Goal: Complete application form

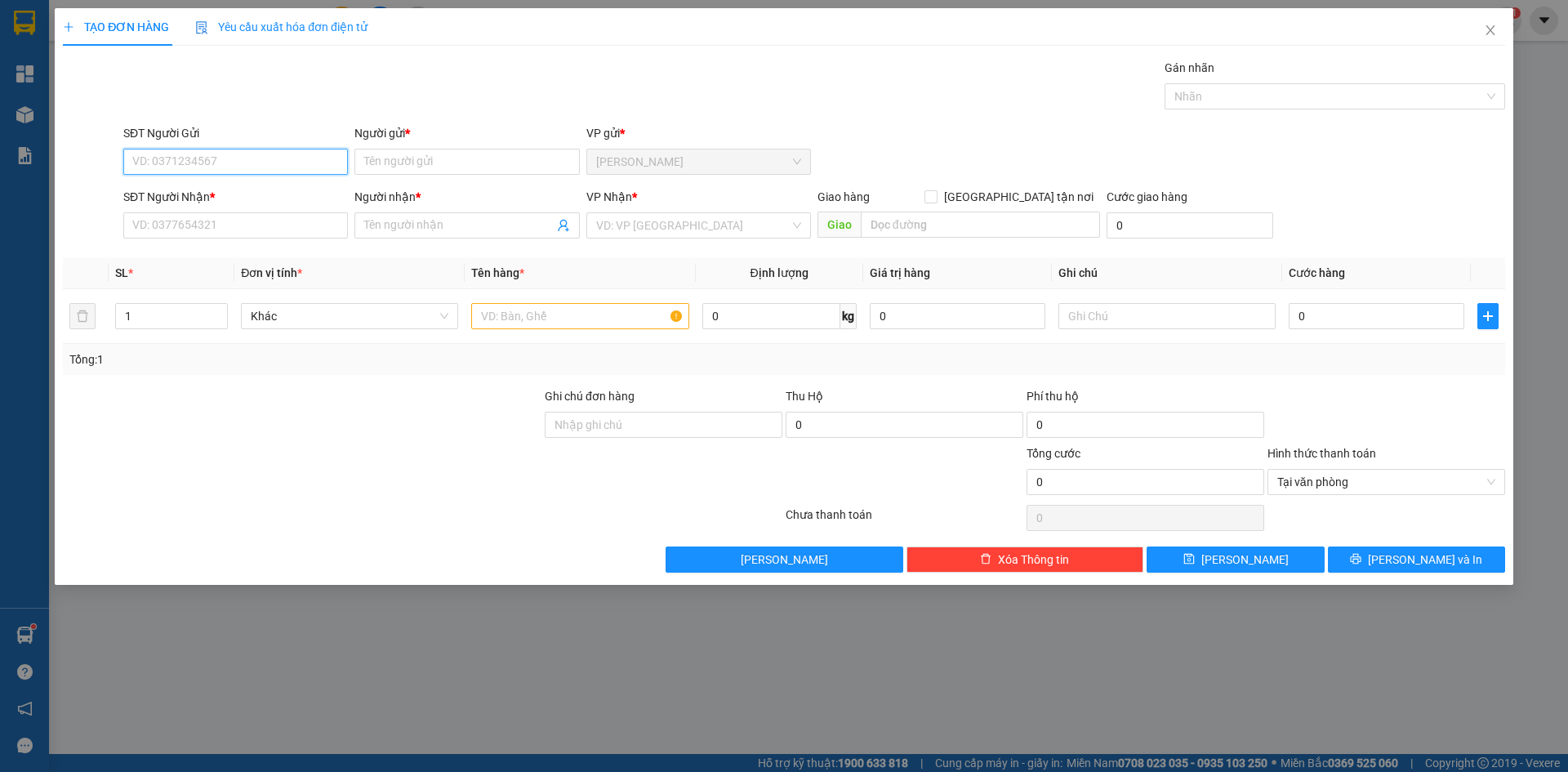
click at [186, 163] on input "SĐT Người Gửi" at bounding box center [236, 162] width 224 height 27
click at [184, 194] on div "0931312558 - DUY" at bounding box center [236, 194] width 205 height 18
type input "0931312558"
type input "DUY"
type input "0931312558"
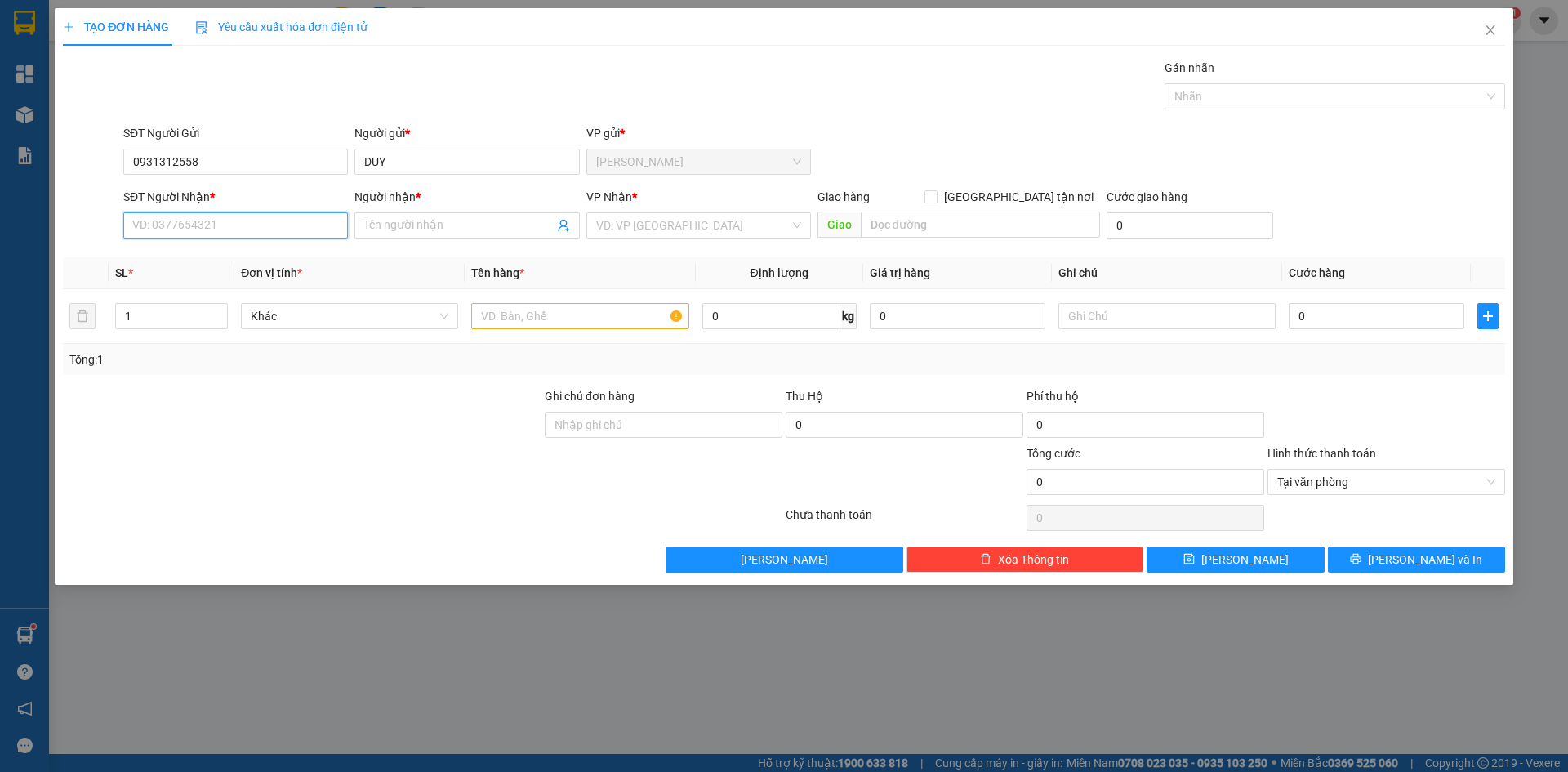
click at [183, 229] on input "SĐT Người Nhận *" at bounding box center [236, 226] width 224 height 27
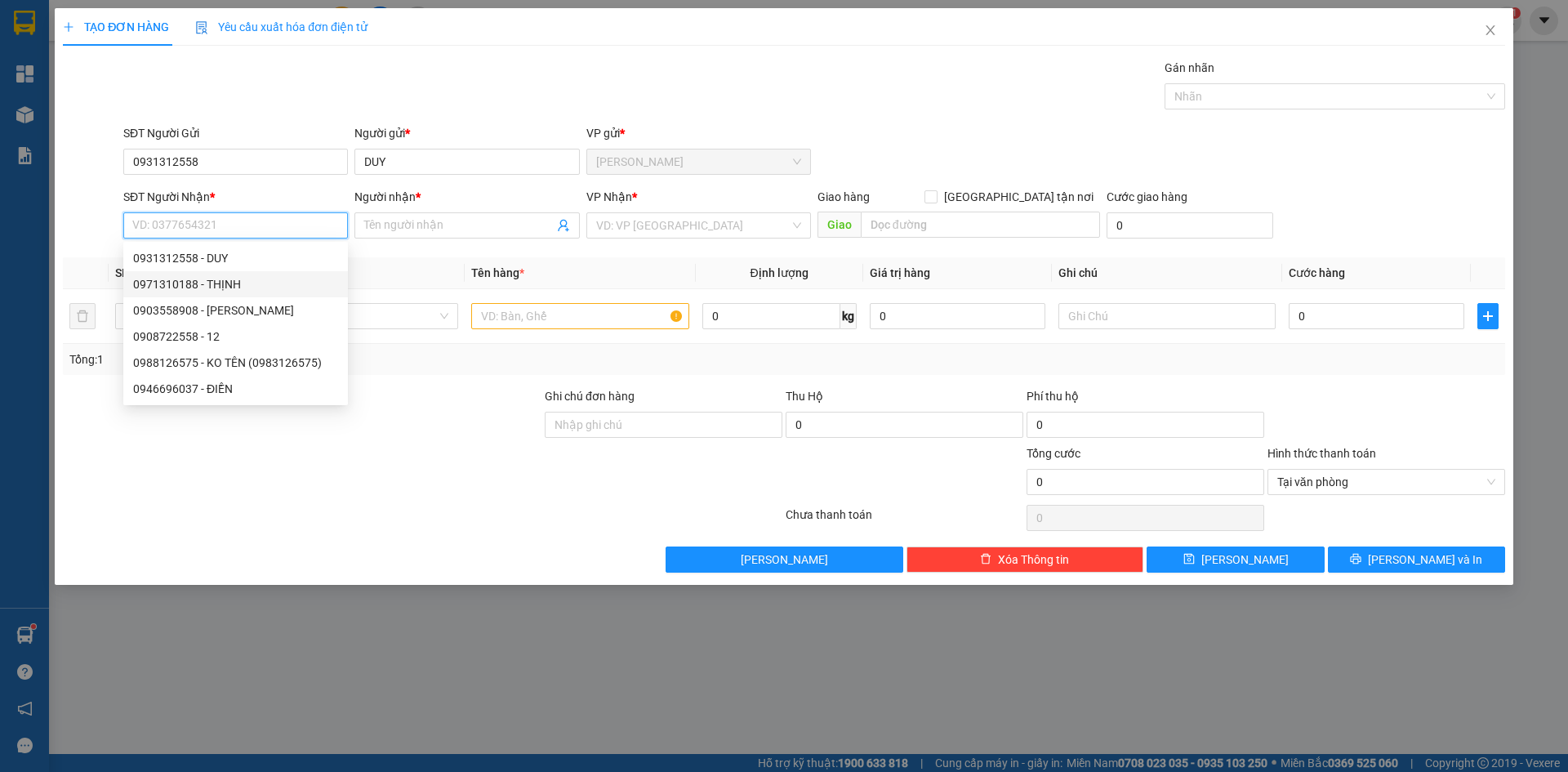
click at [191, 287] on div "0971310188 - THỊNH" at bounding box center [236, 284] width 205 height 18
type input "0971310188"
type input "THỊNH"
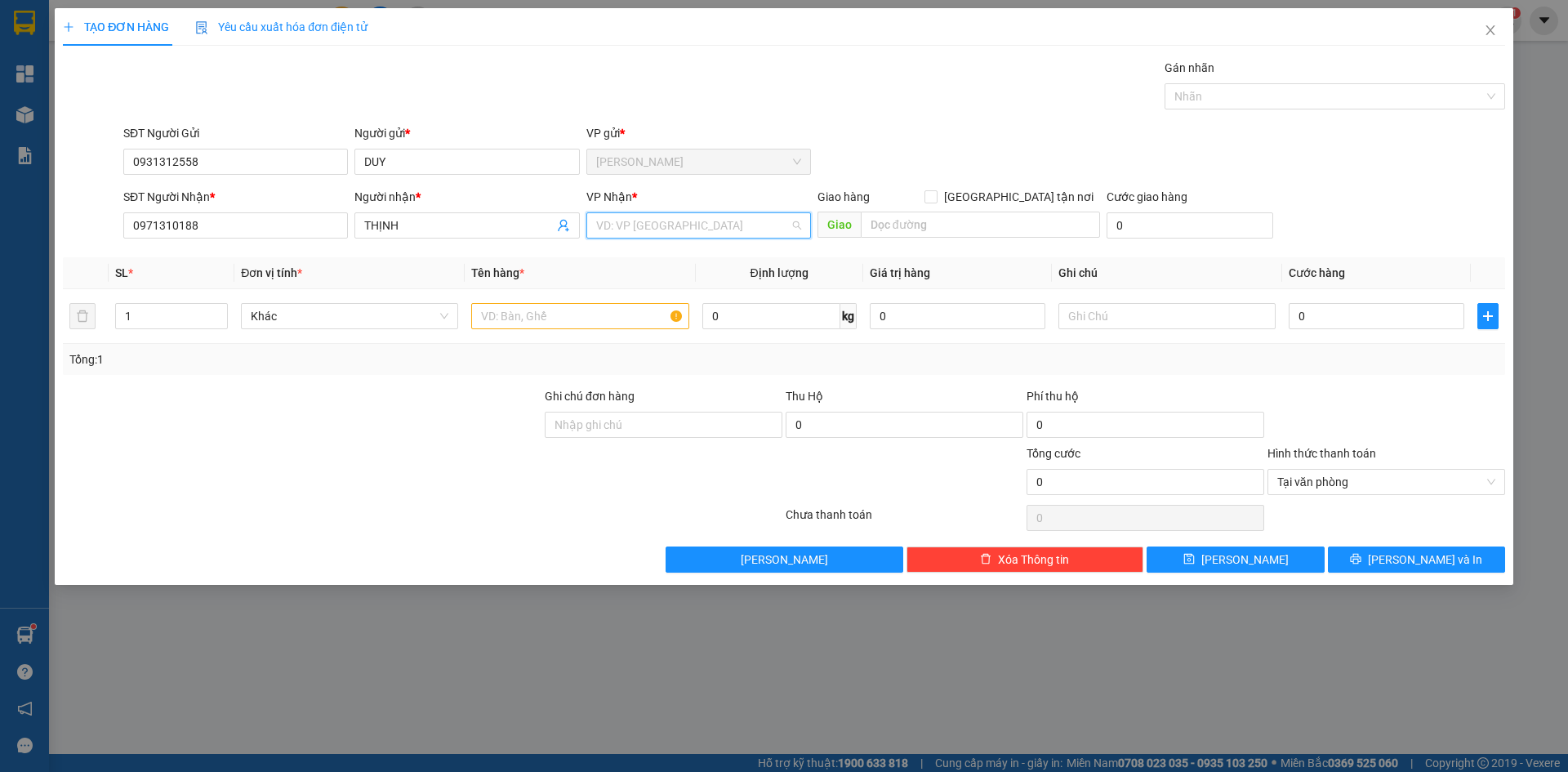
click at [622, 230] on input "search" at bounding box center [693, 225] width 194 height 25
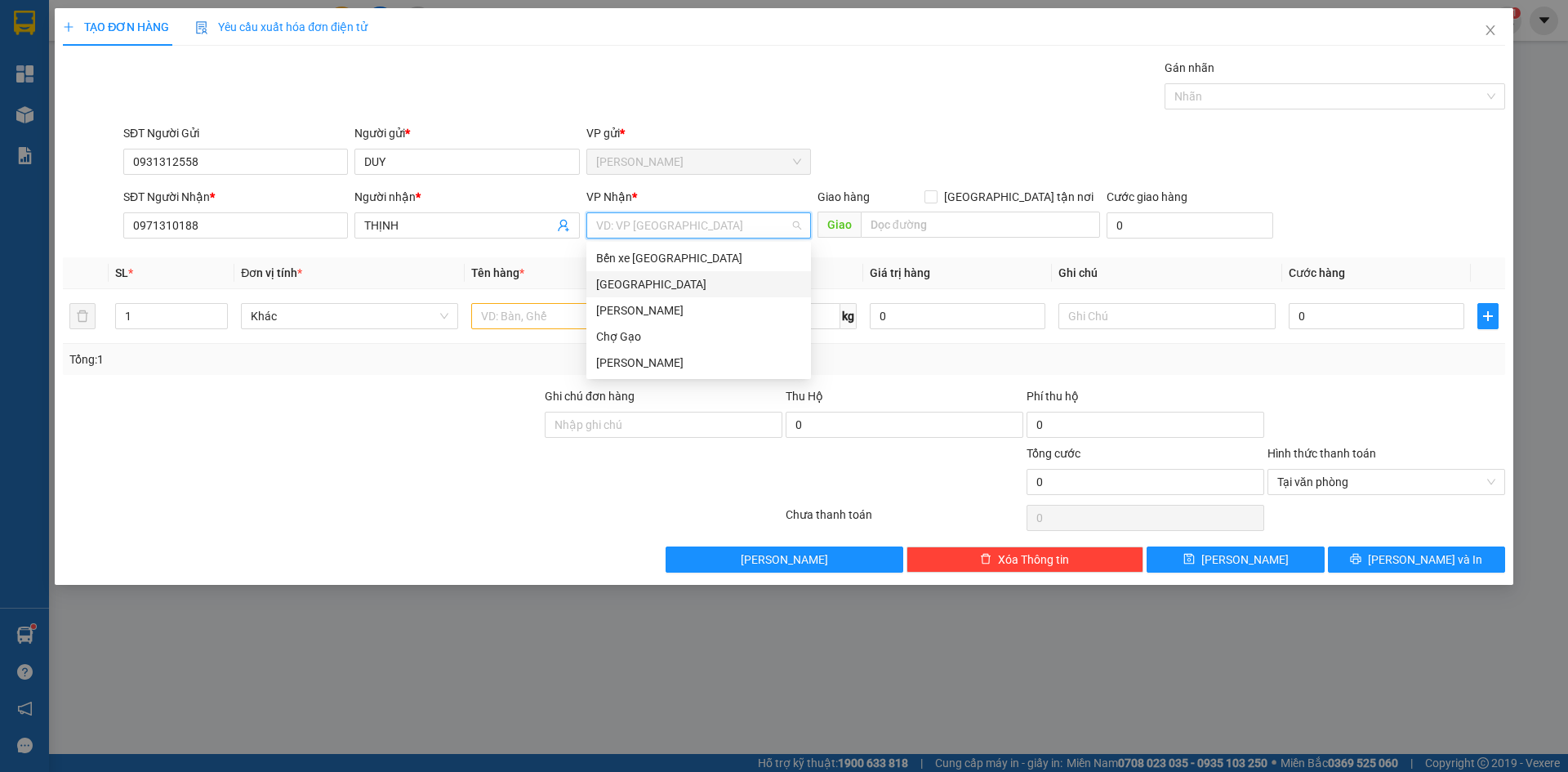
click at [606, 291] on div "[GEOGRAPHIC_DATA]" at bounding box center [699, 284] width 205 height 18
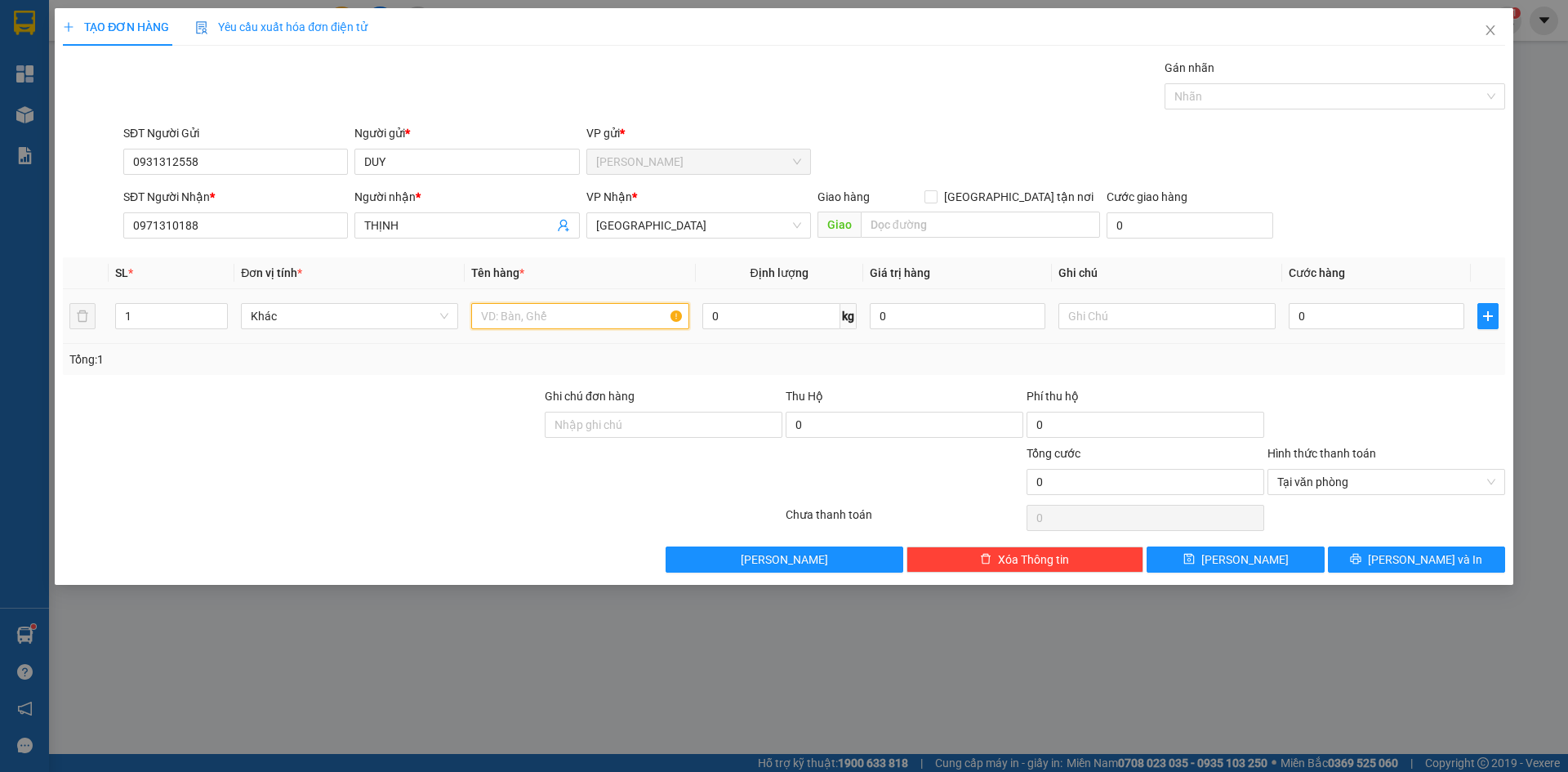
click at [523, 317] on input "text" at bounding box center [579, 316] width 217 height 27
paste input "Ó"
paste input "OS"
type input "1 MOST"
click at [1309, 317] on input "0" at bounding box center [1376, 316] width 176 height 27
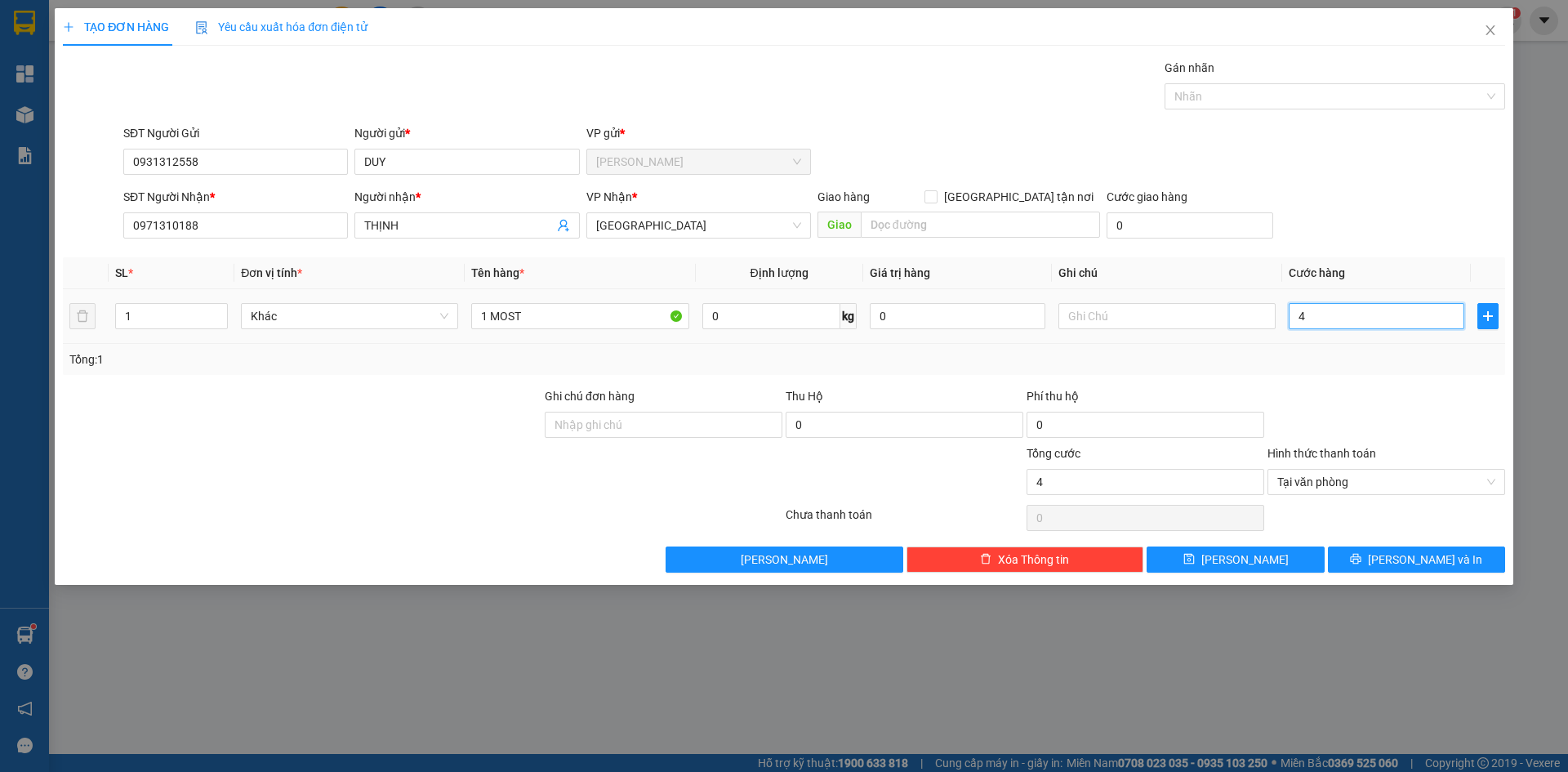
type input "4"
type input "40"
type input "40.000"
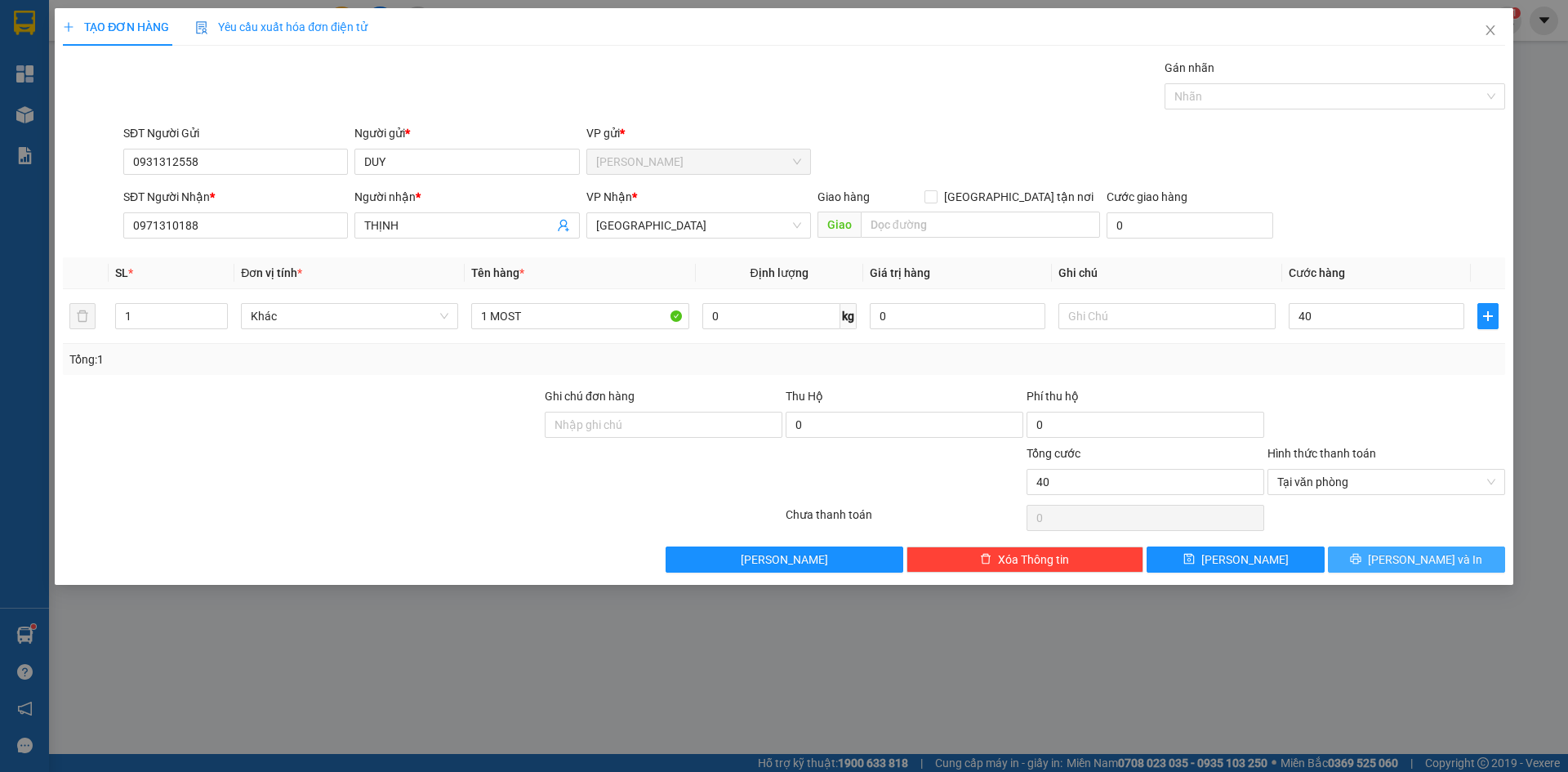
type input "40.000"
click at [1436, 553] on span "[PERSON_NAME] và In" at bounding box center [1425, 559] width 114 height 18
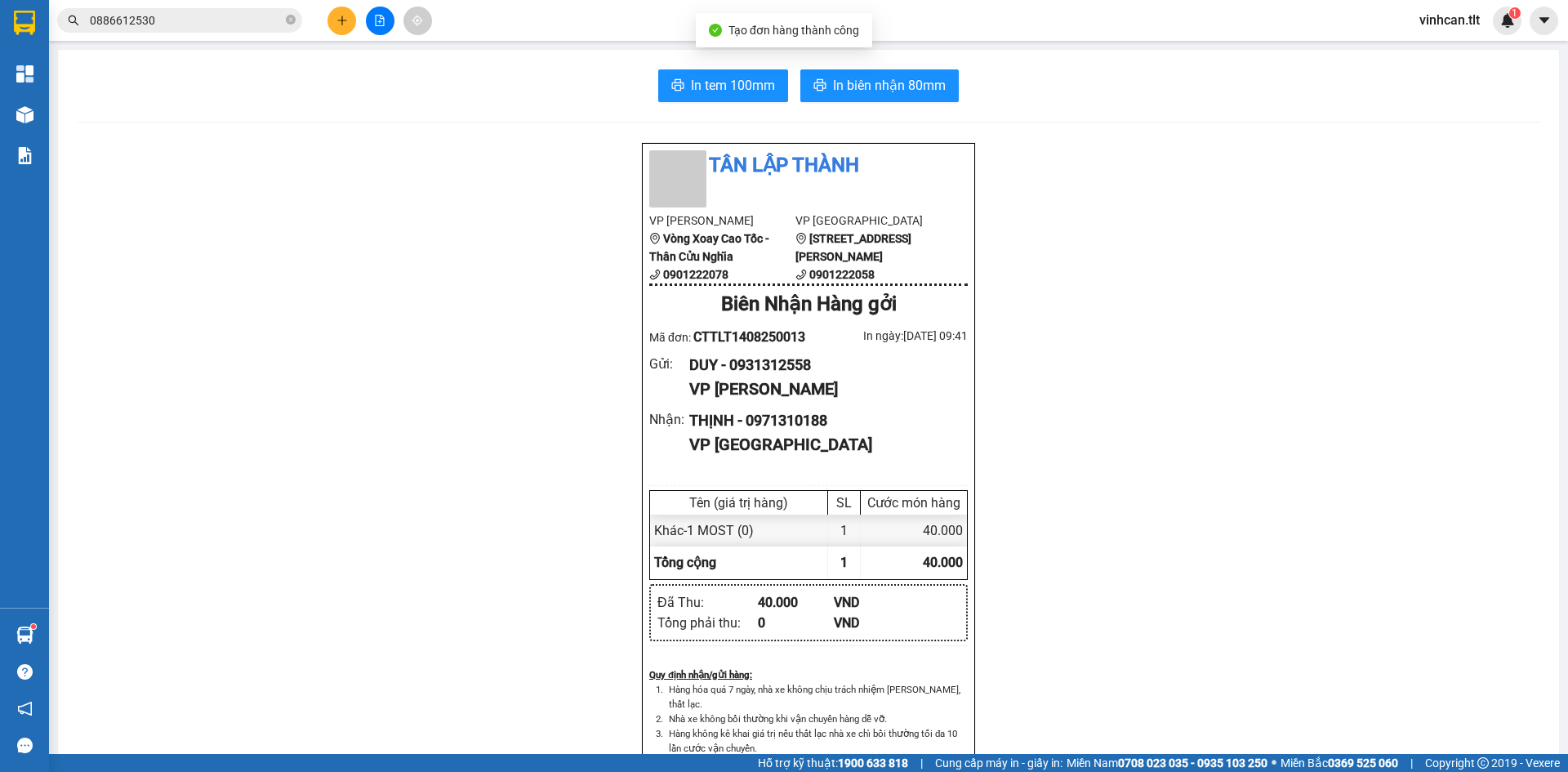
click at [716, 104] on div "In tem 100mm In biên nhận 80mm Tân Lập Thành VP Cao Tốc Vòng Xoay Cao Tốc - Thâ…" at bounding box center [808, 709] width 1502 height 1321
click at [714, 102] on button "In tem 100mm" at bounding box center [723, 85] width 130 height 32
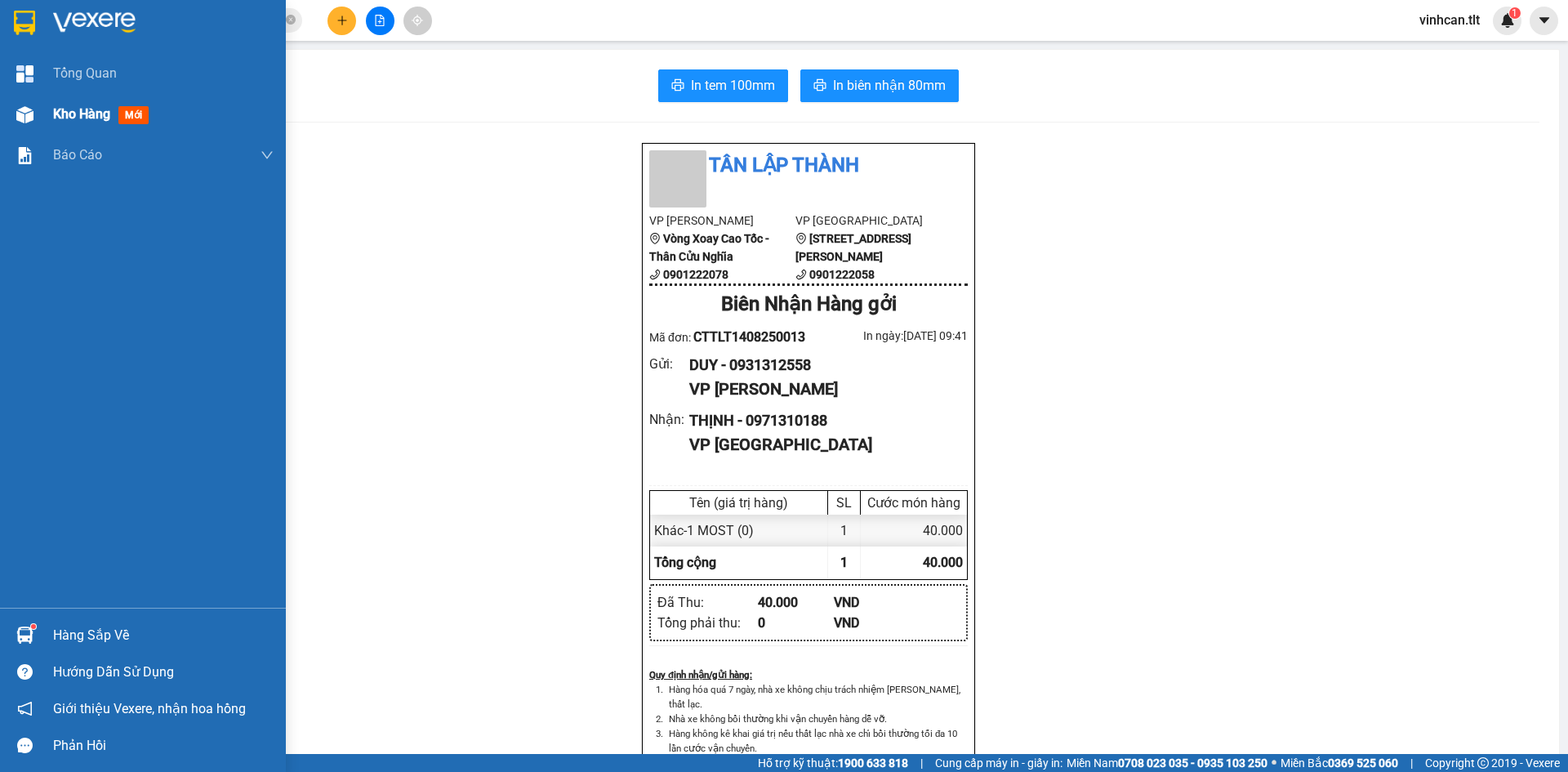
click at [93, 114] on span "Kho hàng" at bounding box center [82, 114] width 57 height 15
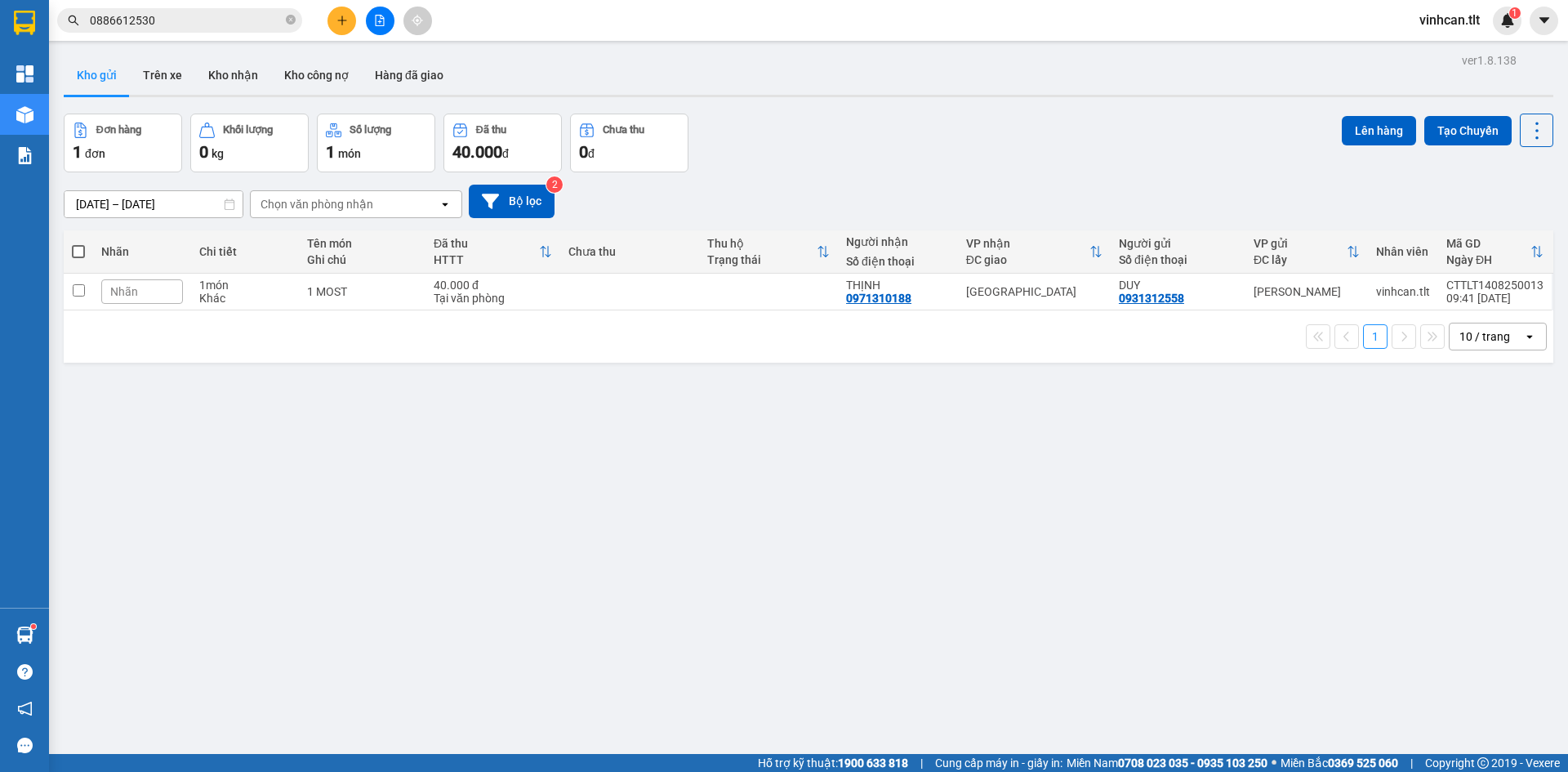
click at [446, 427] on div "ver 1.8.138 Kho gửi Trên xe Kho nhận Kho công nợ Hàng đã giao Đơn hàng 1 đơn Kh…" at bounding box center [808, 435] width 1502 height 772
